Goal: Task Accomplishment & Management: Use online tool/utility

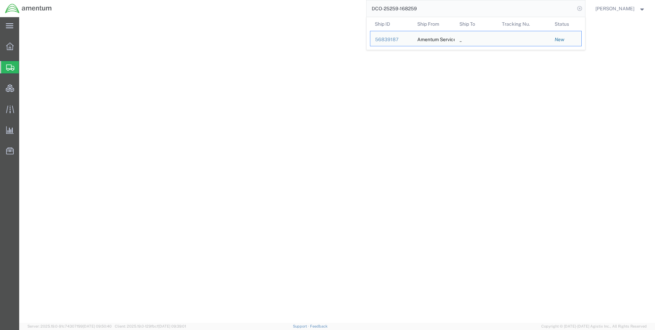
select select "42668"
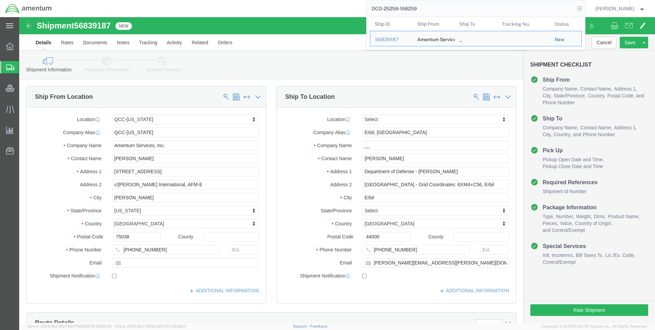
scroll to position [432, 0]
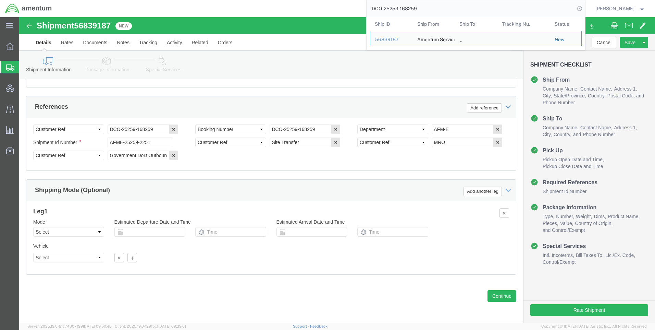
click at [584, 9] on icon at bounding box center [580, 9] width 10 height 10
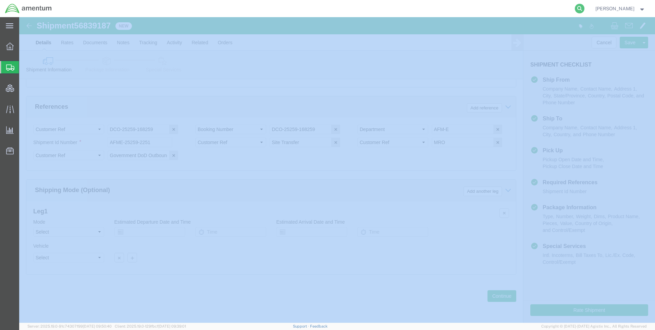
click at [584, 9] on icon at bounding box center [580, 9] width 10 height 10
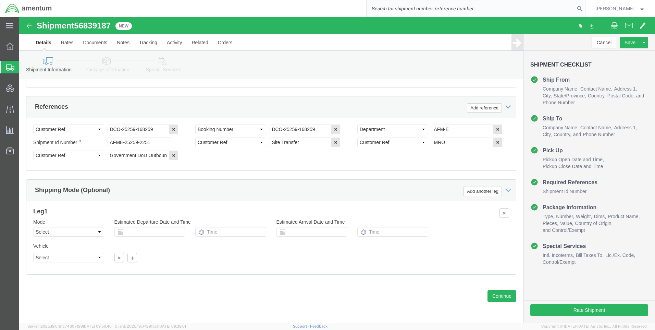
paste input "DCO-25259-168263"
type input "DCO-25259-168263"
click at [584, 7] on icon at bounding box center [580, 9] width 10 height 10
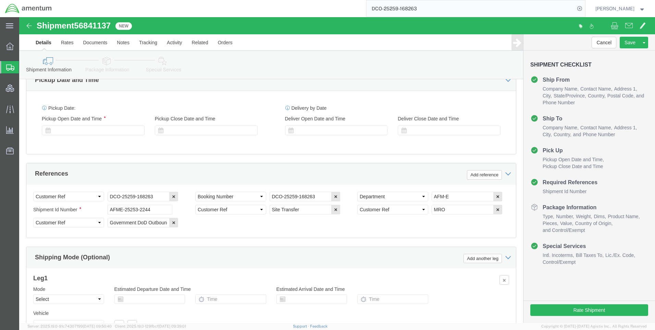
select select "42668"
select select "69712"
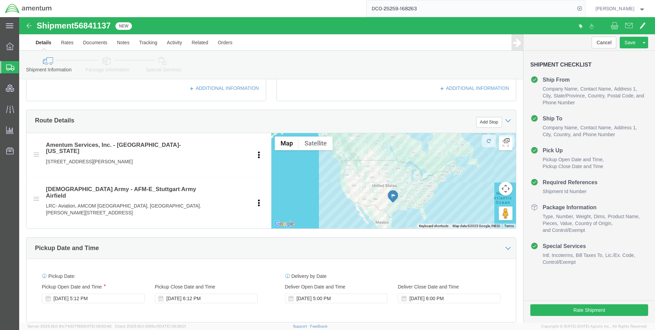
scroll to position [192, 0]
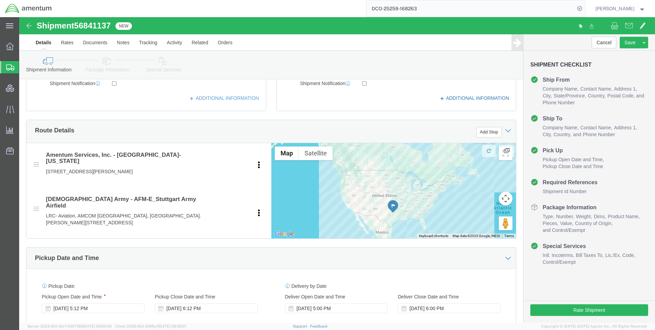
click icon
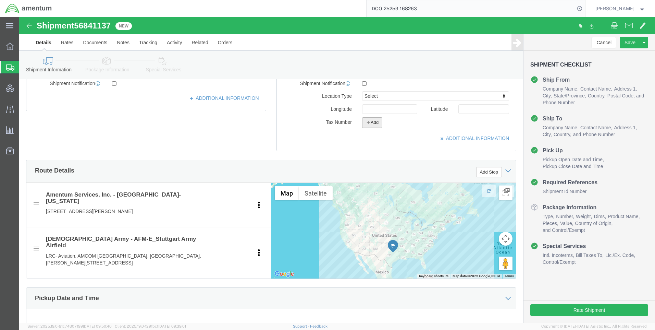
click button "Add"
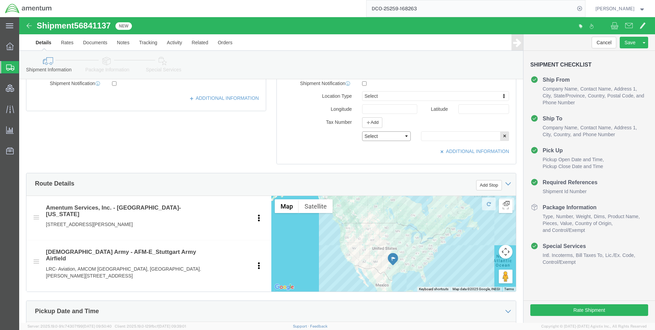
click select "Select EIN EORI TIN VAT Other"
select select "EORI"
click select "Select EIN EORI TIN VAT Other"
paste input "[US_VEHICLE_IDENTIFICATION_NUMBER]"
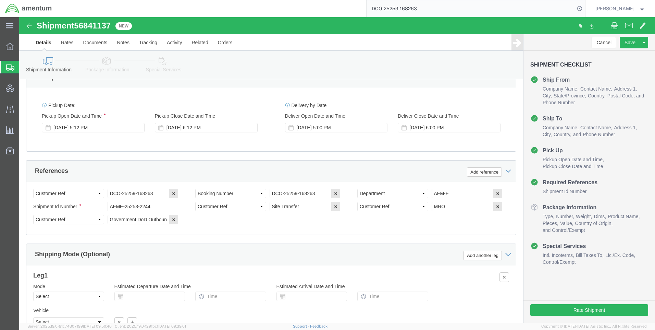
scroll to position [485, 0]
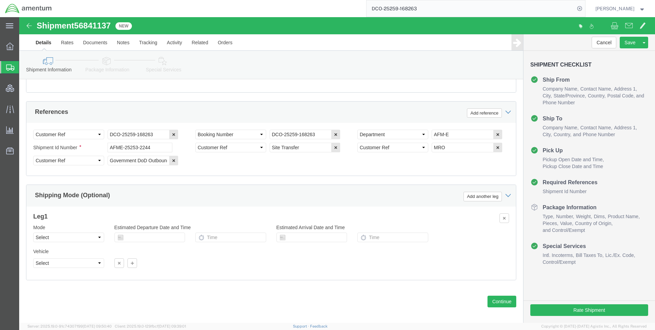
type input "[US_VEHICLE_IDENTIFICATION_NUMBER]"
click button "Continue"
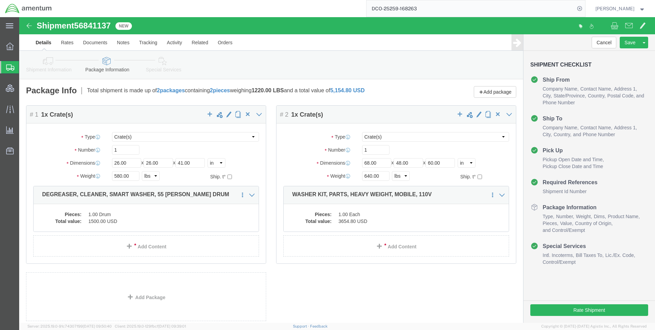
click icon
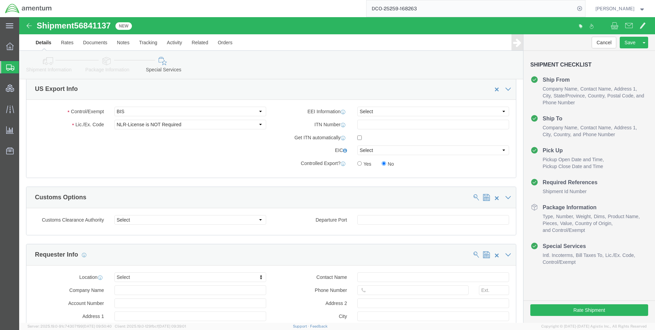
scroll to position [445, 0]
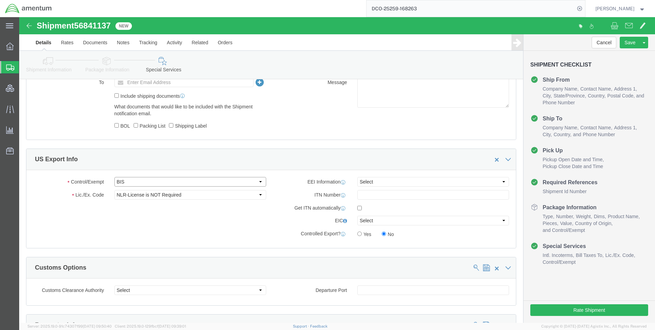
drag, startPoint x: 112, startPoint y: 163, endPoint x: 113, endPoint y: 168, distance: 4.5
click select "Select ATF BIS DEA EPA FDA FTR ITAR OFAC Other (OPA)"
click div "Control/Exempt Select ATF BIS DEA EPA FDA FTR ITAR OFAC Other (OPA) Lic./Ex. Co…"
click select "Select AES-Direct EEI Carrier File EEI EEI Exempt"
select select "CFIL"
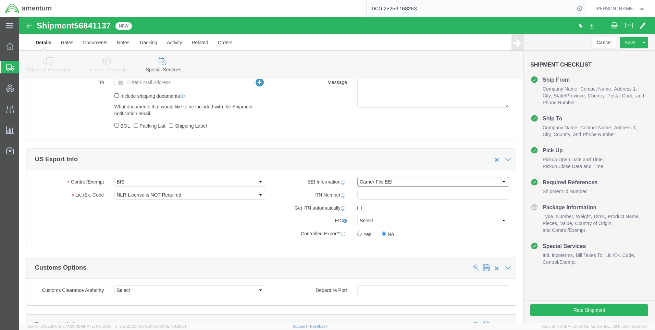
click select "Select AES-Direct EEI Carrier File EEI EEI Exempt"
click button "Rate Shipment"
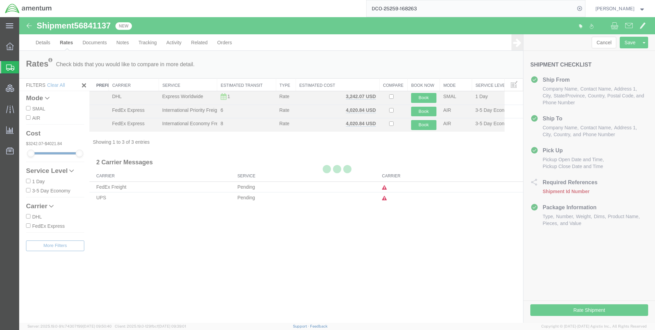
scroll to position [0, 0]
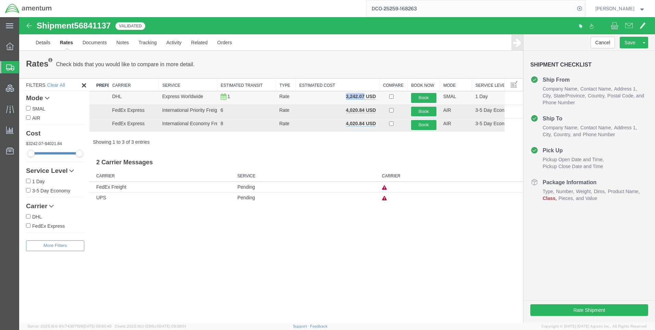
drag, startPoint x: 363, startPoint y: 95, endPoint x: 339, endPoint y: 92, distance: 24.6
click at [339, 92] on td "3,242.07 USD" at bounding box center [338, 98] width 84 height 14
copy b "3,242.07"
